Goal: Task Accomplishment & Management: Use online tool/utility

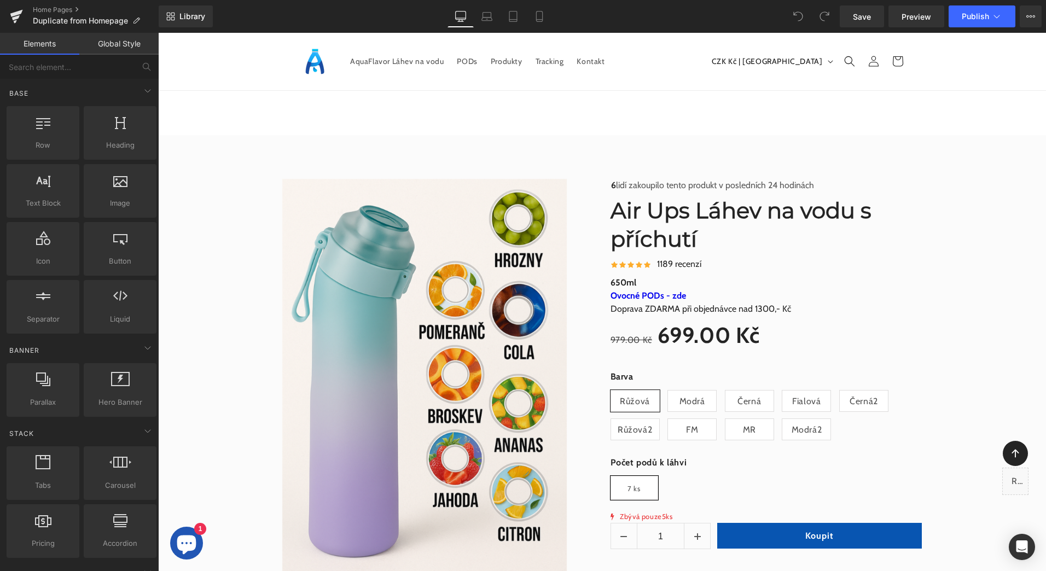
scroll to position [1793, 0]
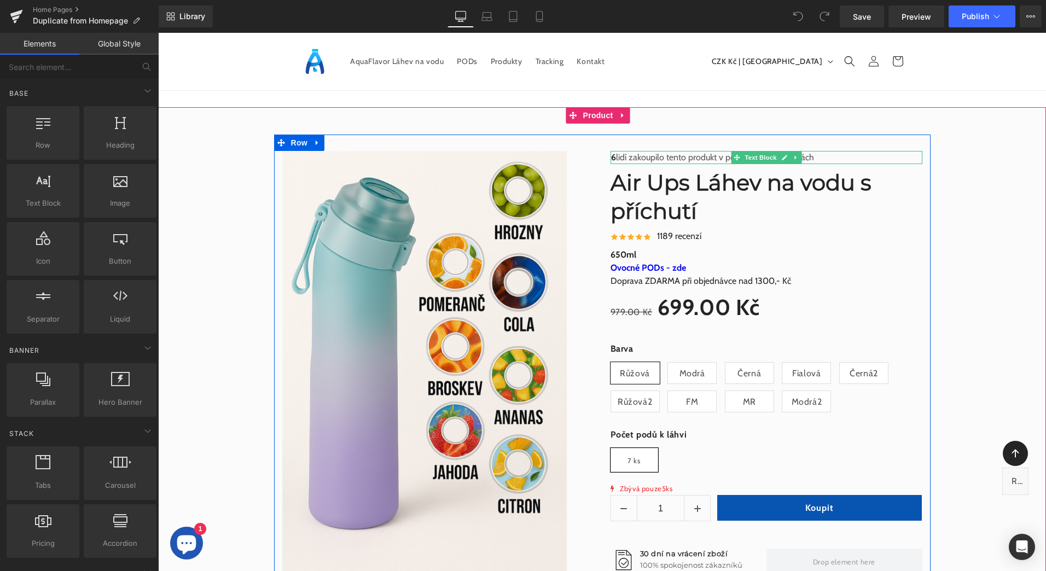
click at [611, 156] on b "6" at bounding box center [613, 157] width 5 height 10
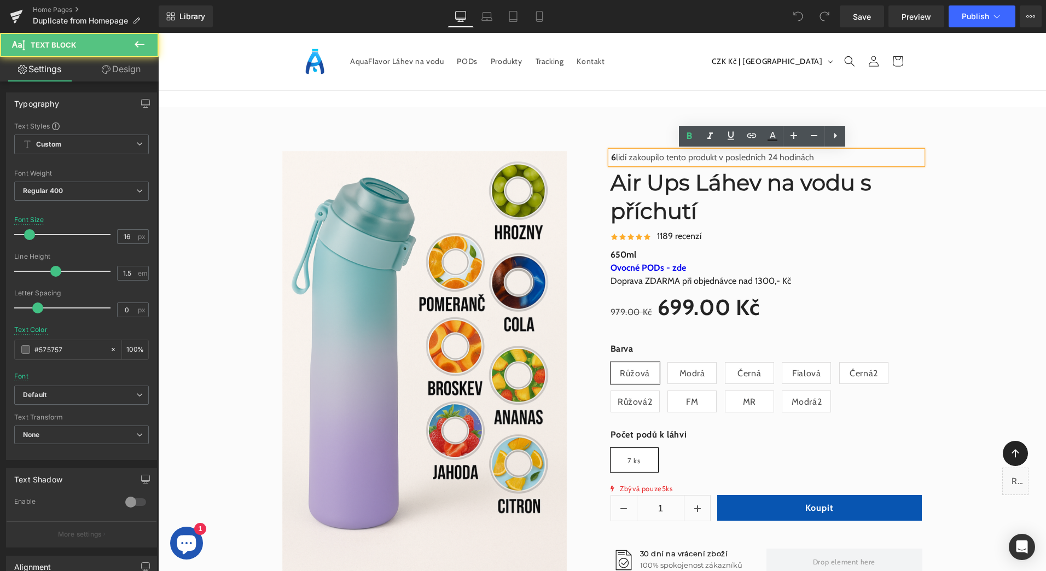
click at [611, 156] on b "6" at bounding box center [613, 157] width 5 height 10
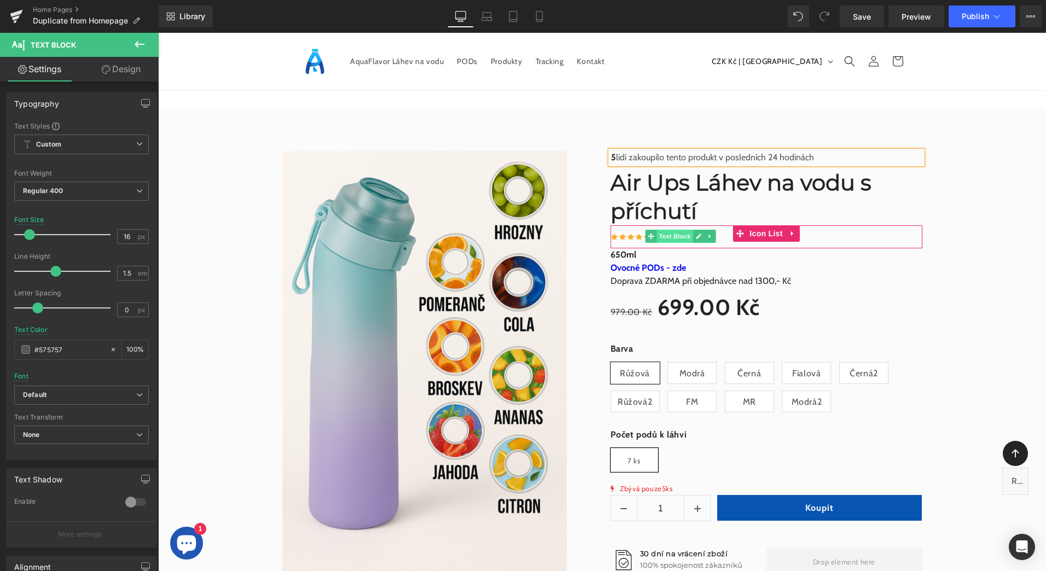
click at [665, 233] on span "Text Block" at bounding box center [674, 236] width 36 height 13
click at [692, 235] on link at bounding box center [697, 236] width 11 height 13
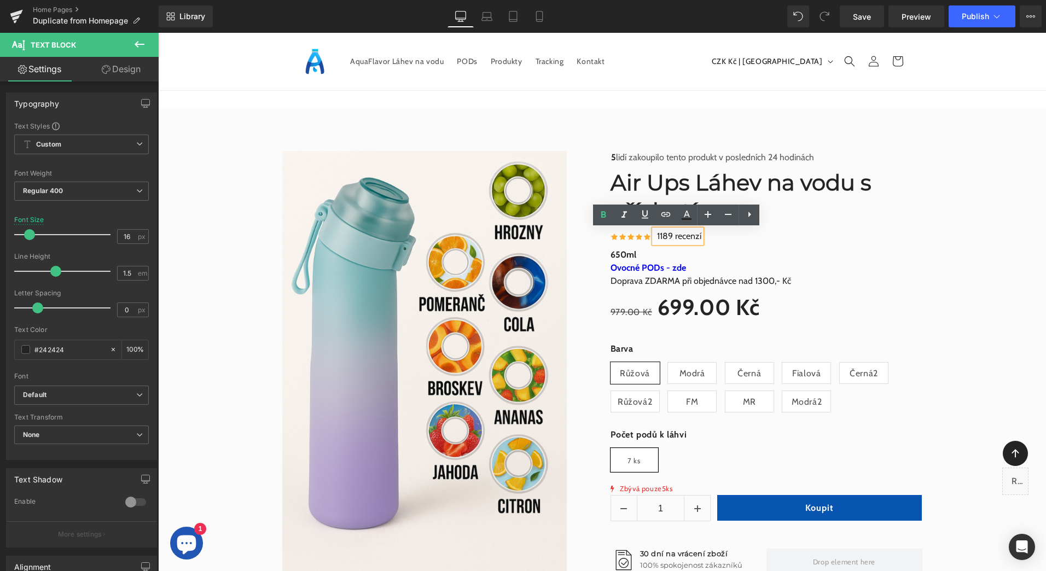
click at [668, 236] on p "1189 recenzí" at bounding box center [679, 236] width 44 height 13
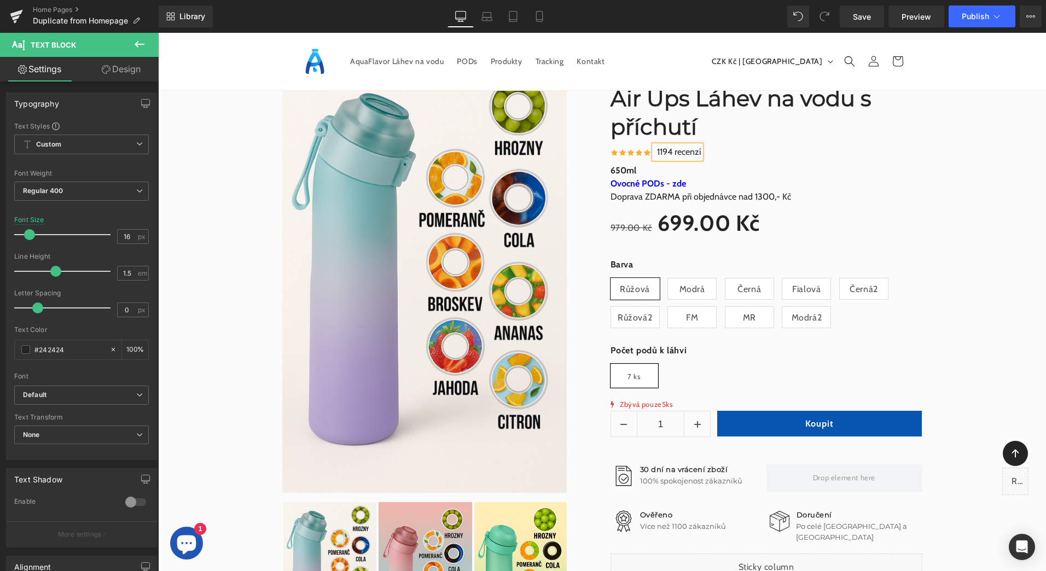
scroll to position [1903, 0]
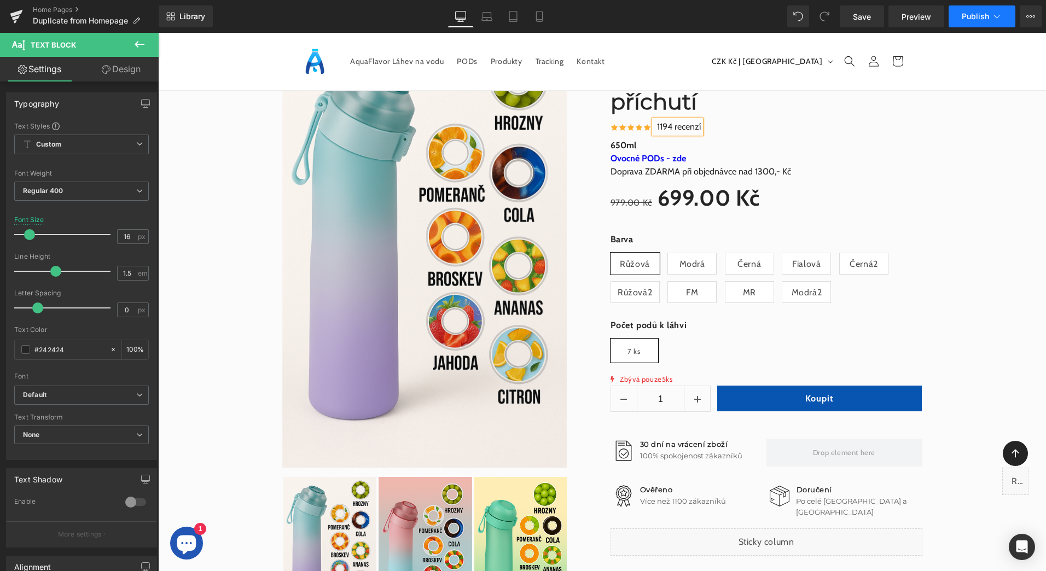
click at [983, 19] on span "Publish" at bounding box center [974, 16] width 27 height 9
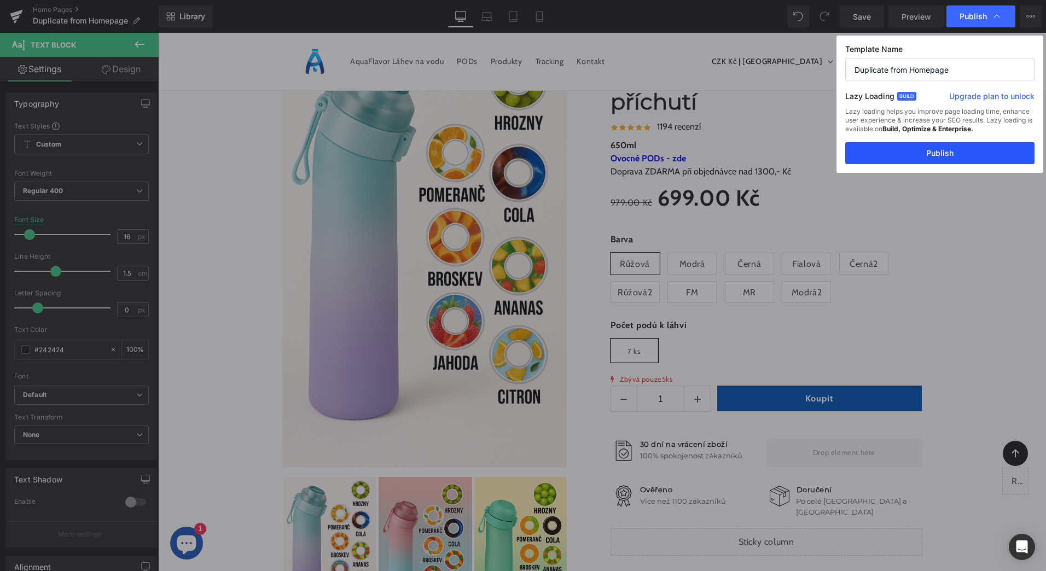
click at [947, 157] on button "Publish" at bounding box center [939, 153] width 189 height 22
